Goal: Transaction & Acquisition: Subscribe to service/newsletter

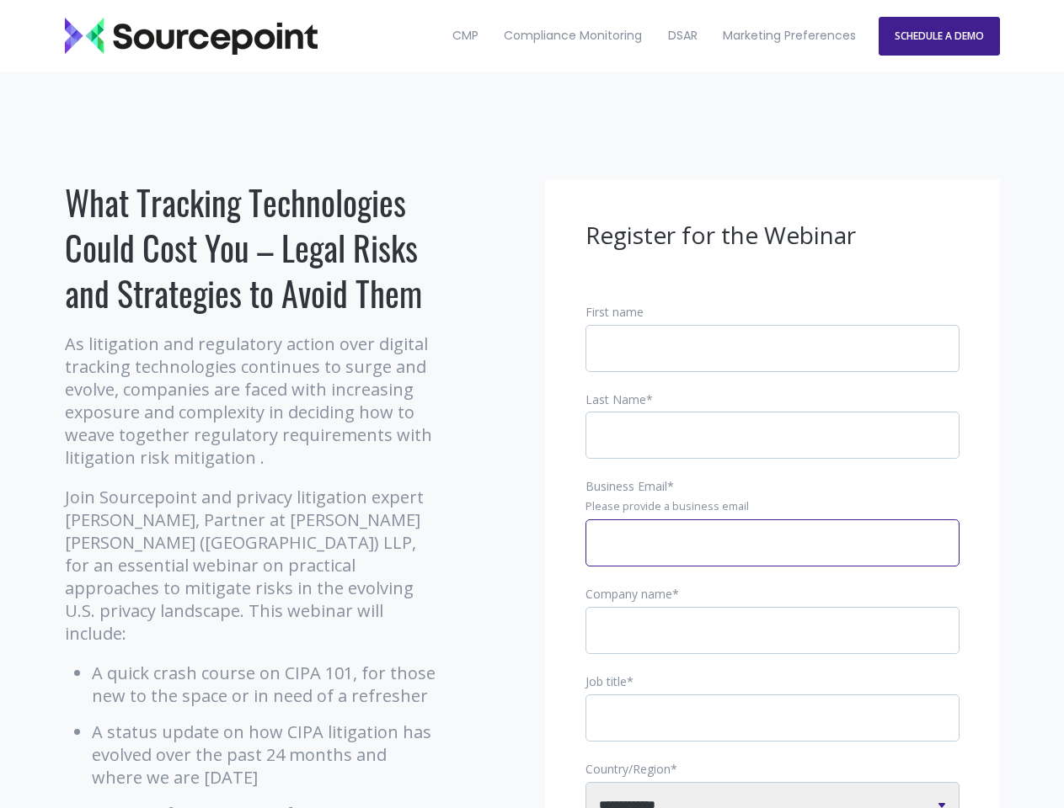
click at [772, 557] on input "Business Email *" at bounding box center [772, 543] width 374 height 47
